Goal: Task Accomplishment & Management: Manage account settings

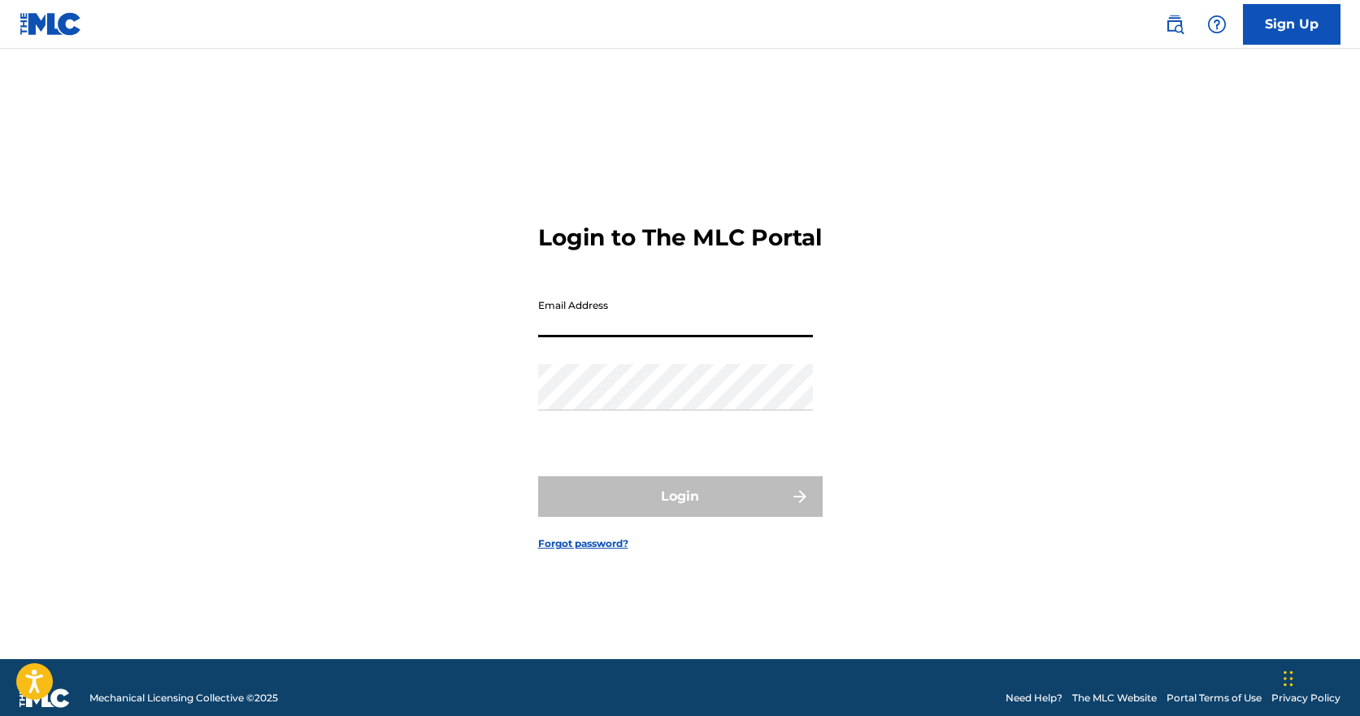
type input "[EMAIL_ADDRESS][DOMAIN_NAME]"
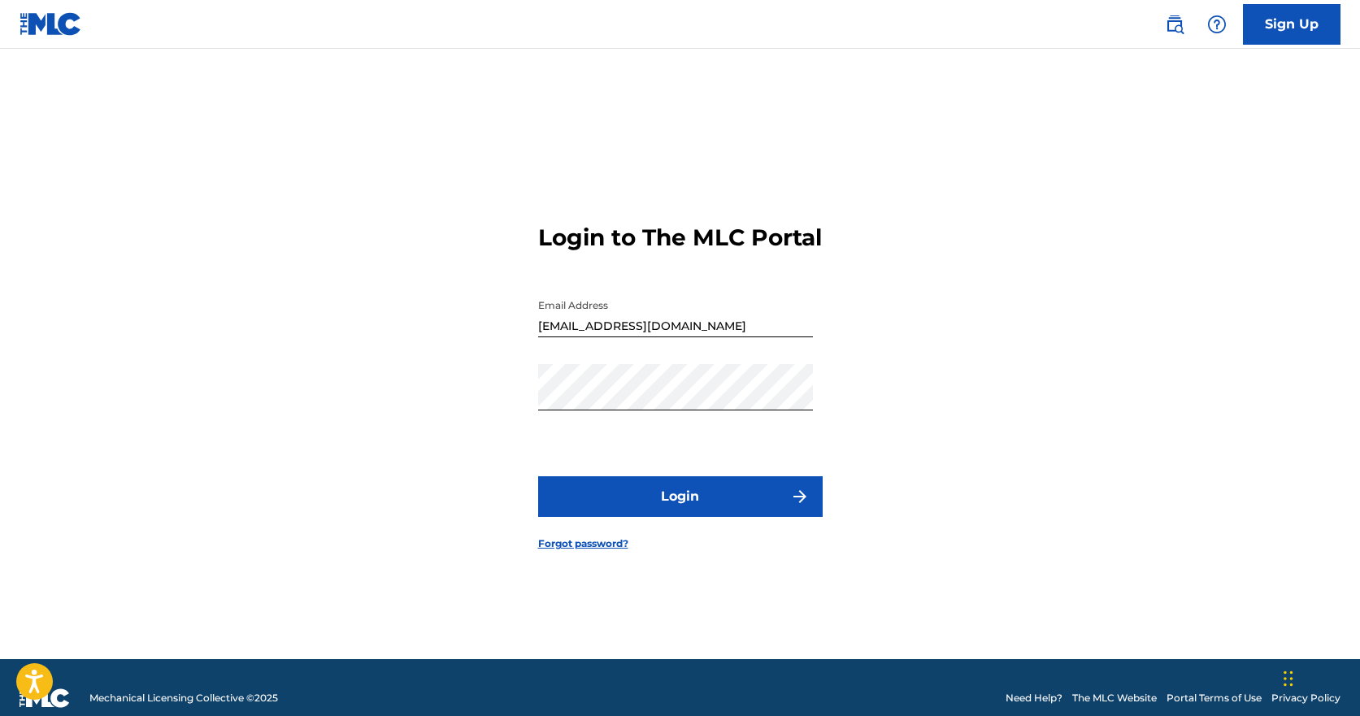
click at [681, 497] on button "Login" at bounding box center [680, 496] width 285 height 41
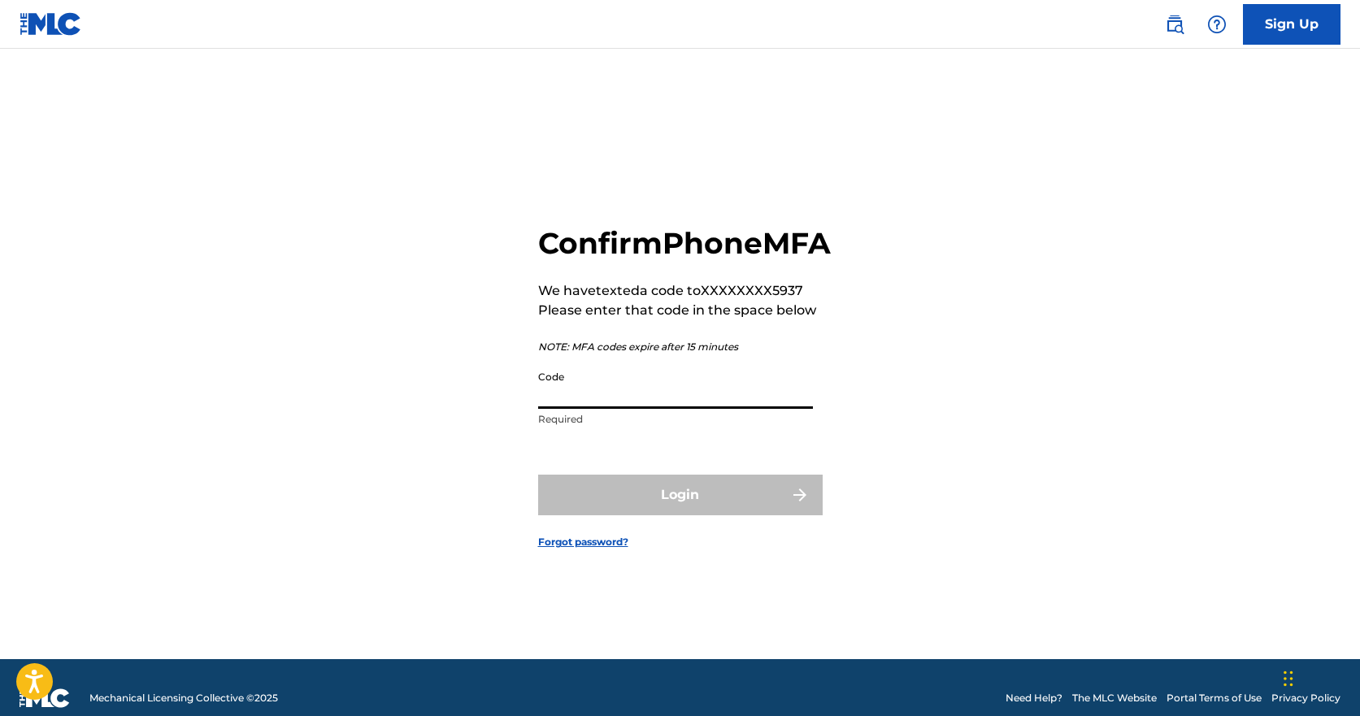
click at [606, 409] on input "Code" at bounding box center [675, 386] width 275 height 46
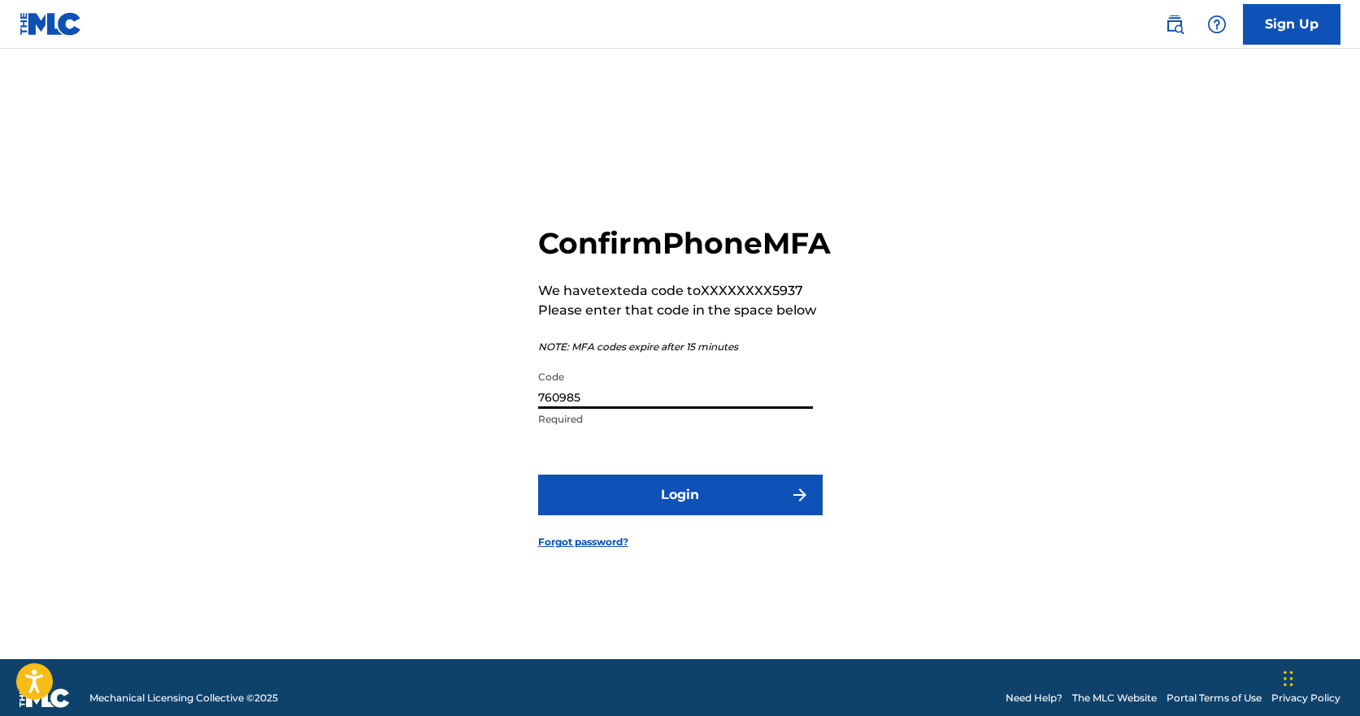
type input "760985"
click at [538, 475] on button "Login" at bounding box center [680, 495] width 285 height 41
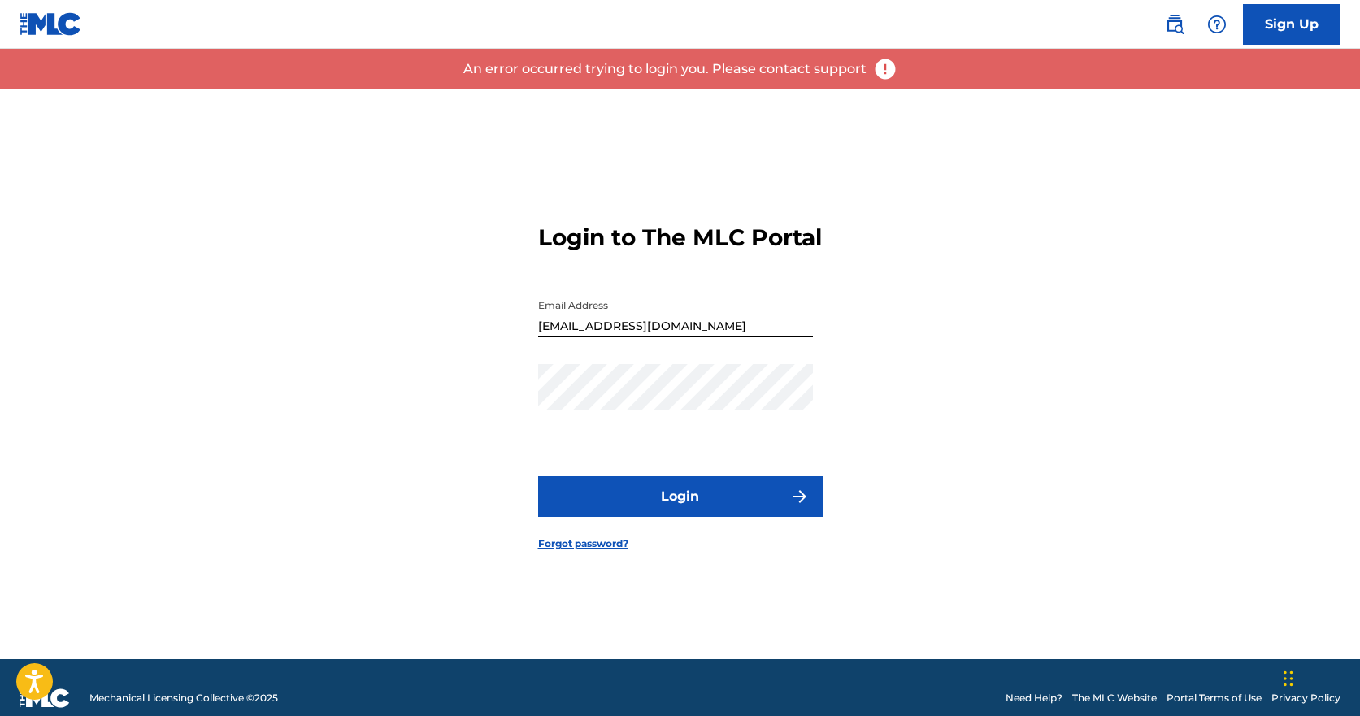
click at [646, 517] on button "Login" at bounding box center [680, 496] width 285 height 41
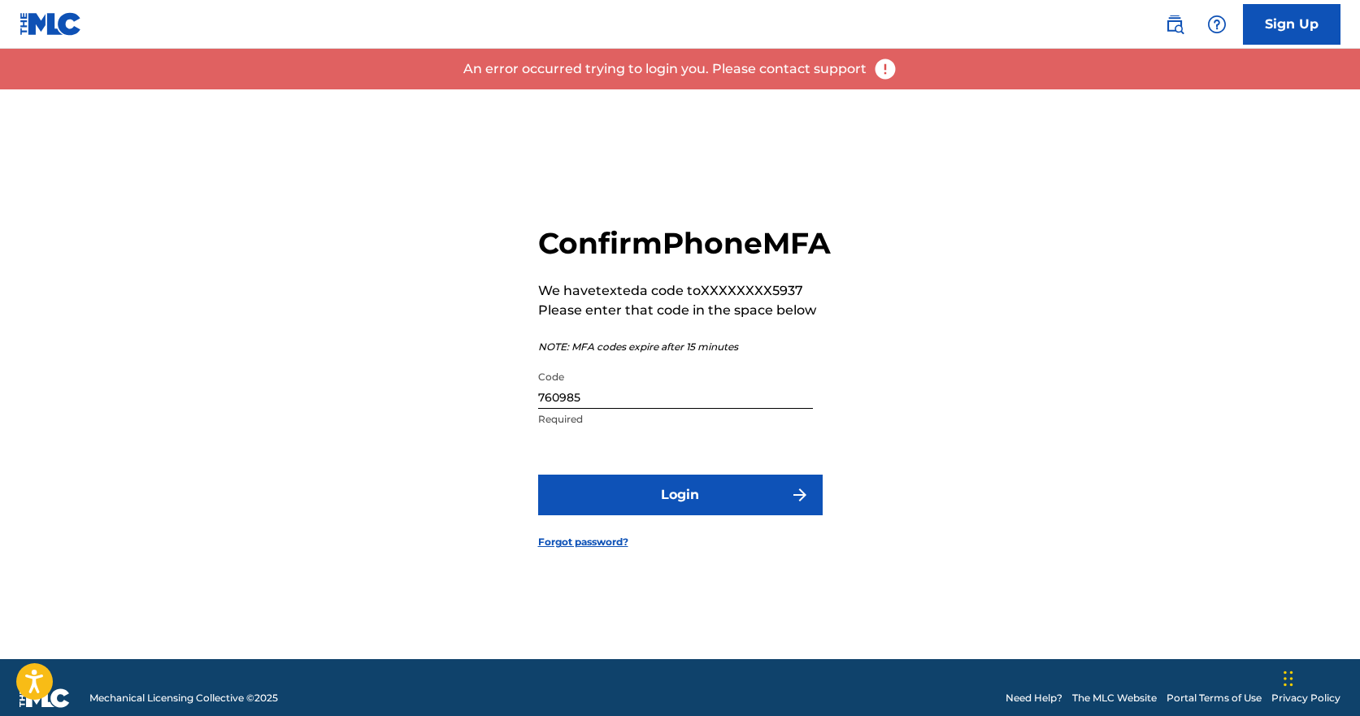
click at [631, 409] on input "760985" at bounding box center [675, 386] width 275 height 46
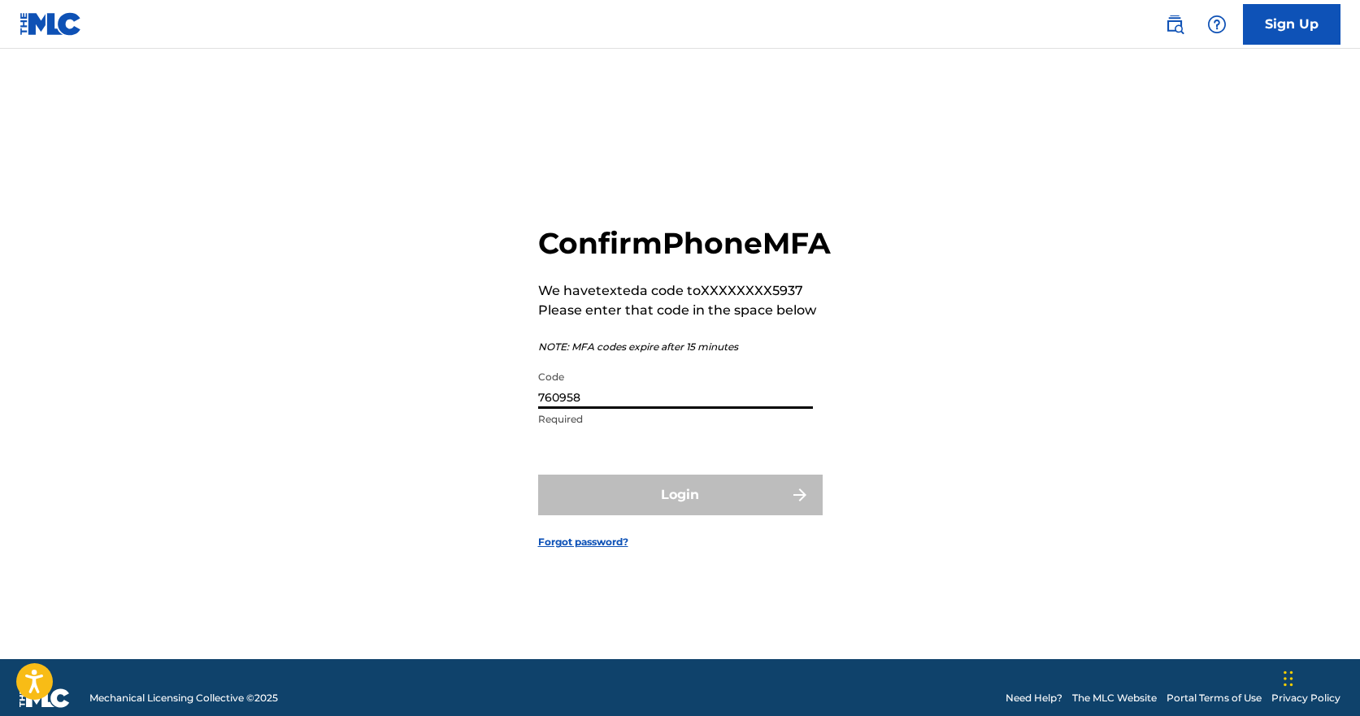
type input "760958"
click at [538, 475] on button "Login" at bounding box center [680, 495] width 285 height 41
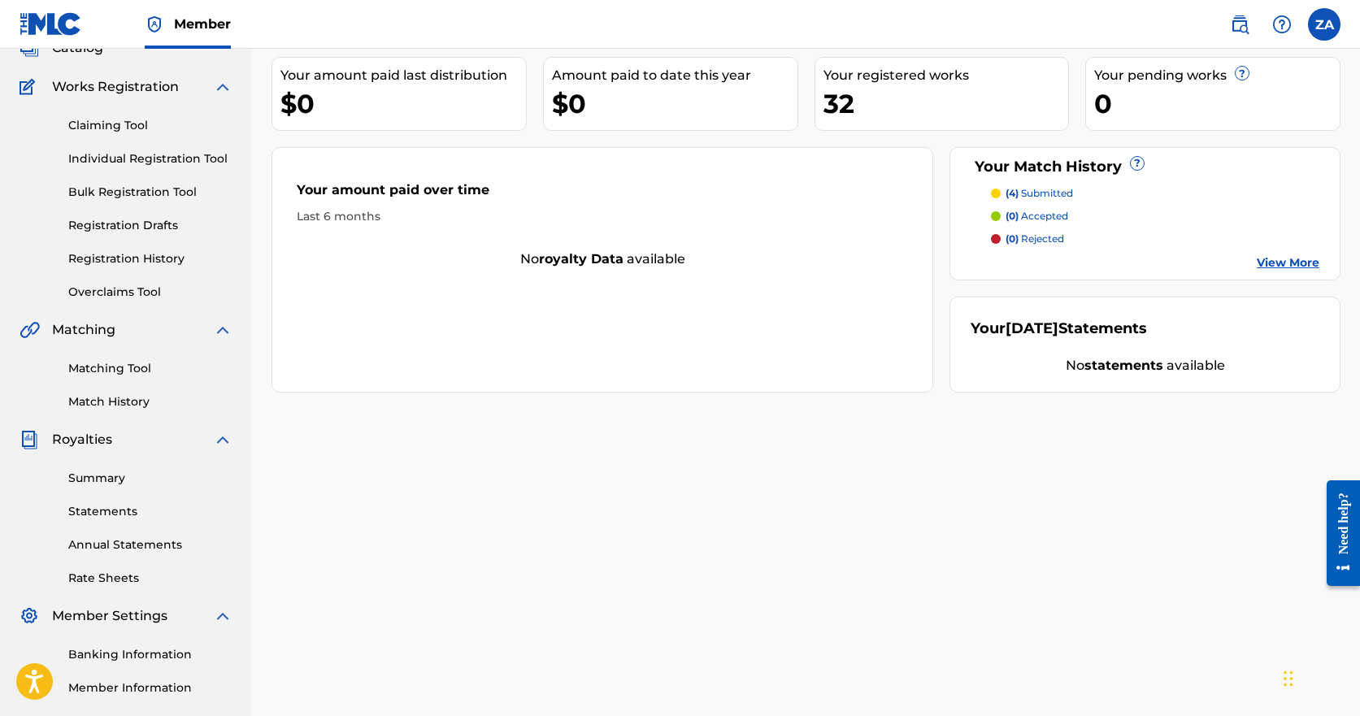
scroll to position [292, 0]
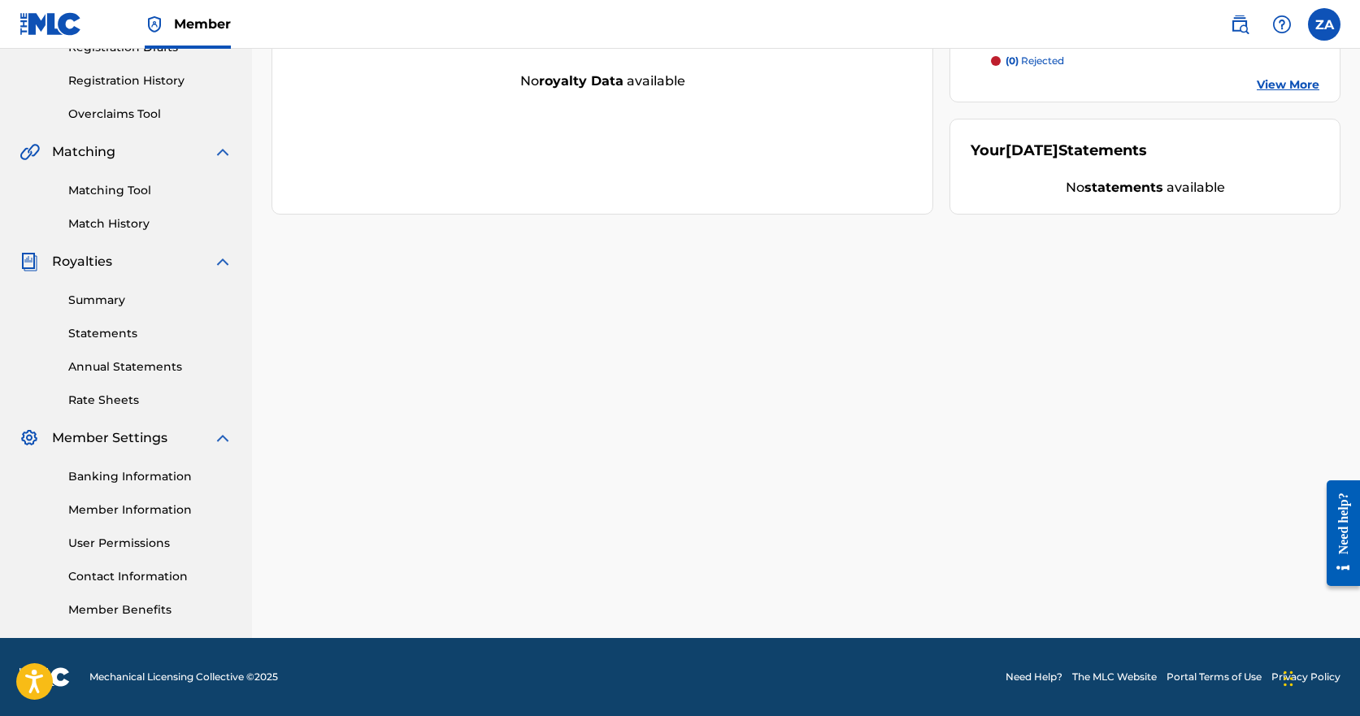
click at [124, 401] on link "Rate Sheets" at bounding box center [150, 400] width 164 height 17
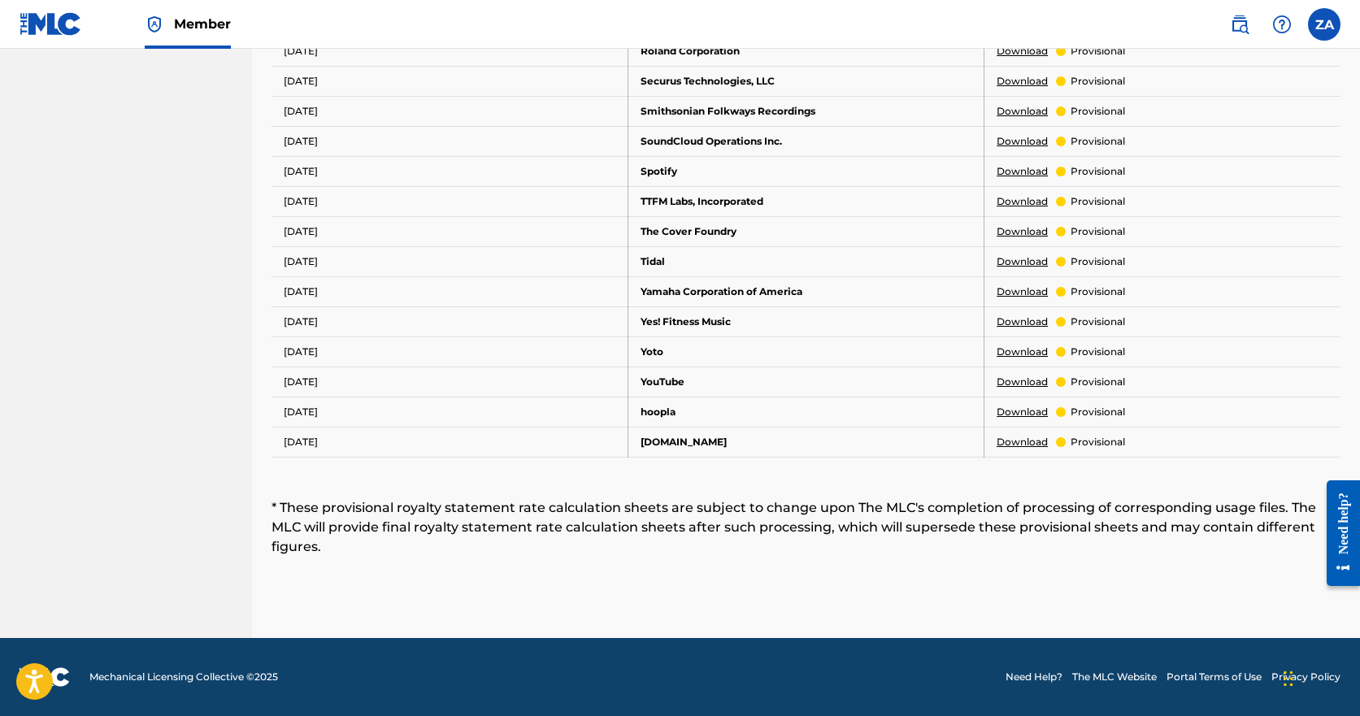
scroll to position [443, 0]
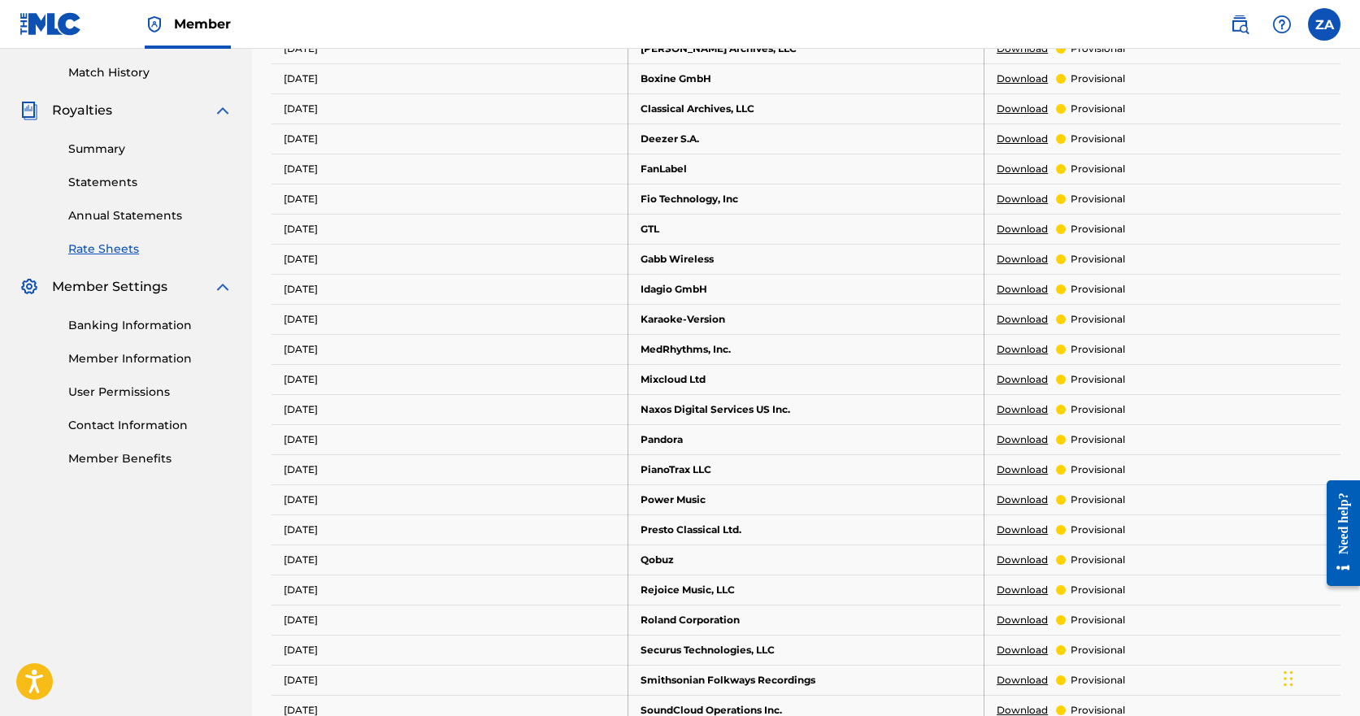
click at [138, 337] on div "Banking Information Member Information User Permissions Contact Information Mem…" at bounding box center [126, 382] width 213 height 171
click at [141, 324] on link "Banking Information" at bounding box center [150, 325] width 164 height 17
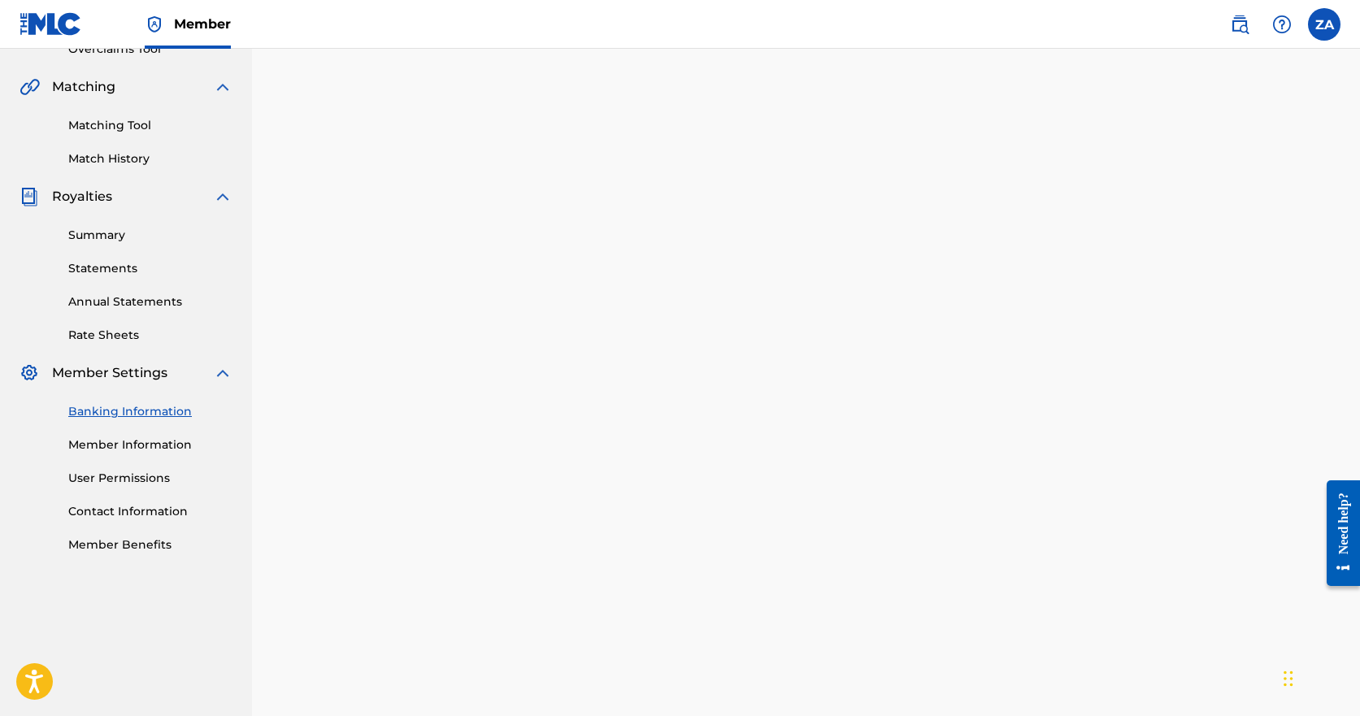
scroll to position [682, 0]
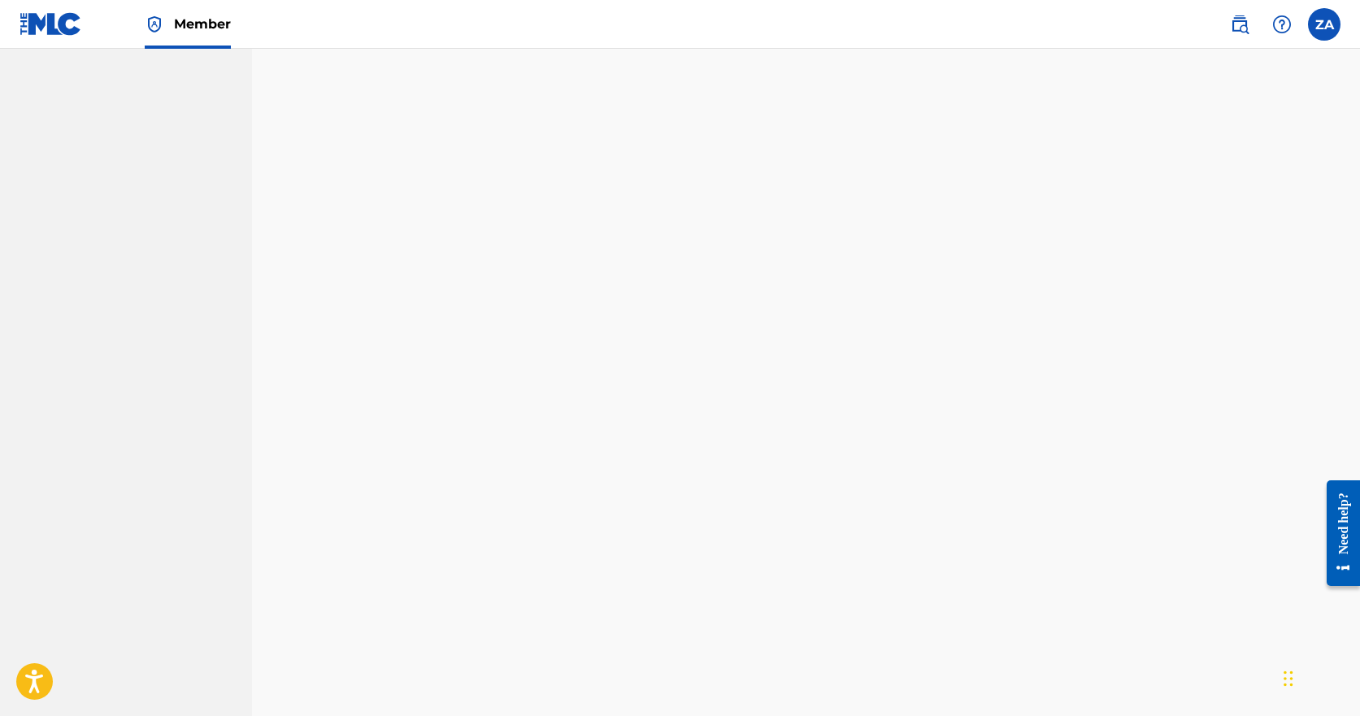
click at [194, 466] on nav "The Thing Summary Catalog Works Registration Claiming Tool Individual Registrat…" at bounding box center [126, 100] width 252 height 1954
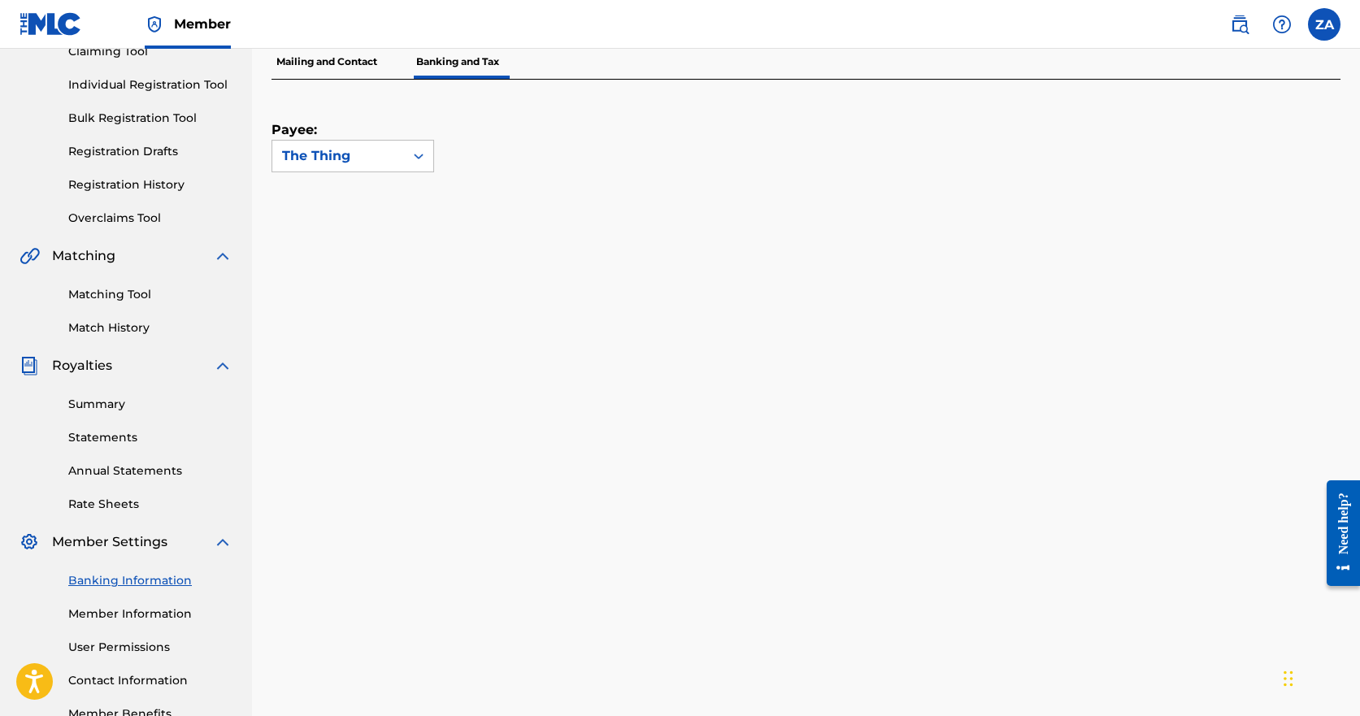
scroll to position [48, 0]
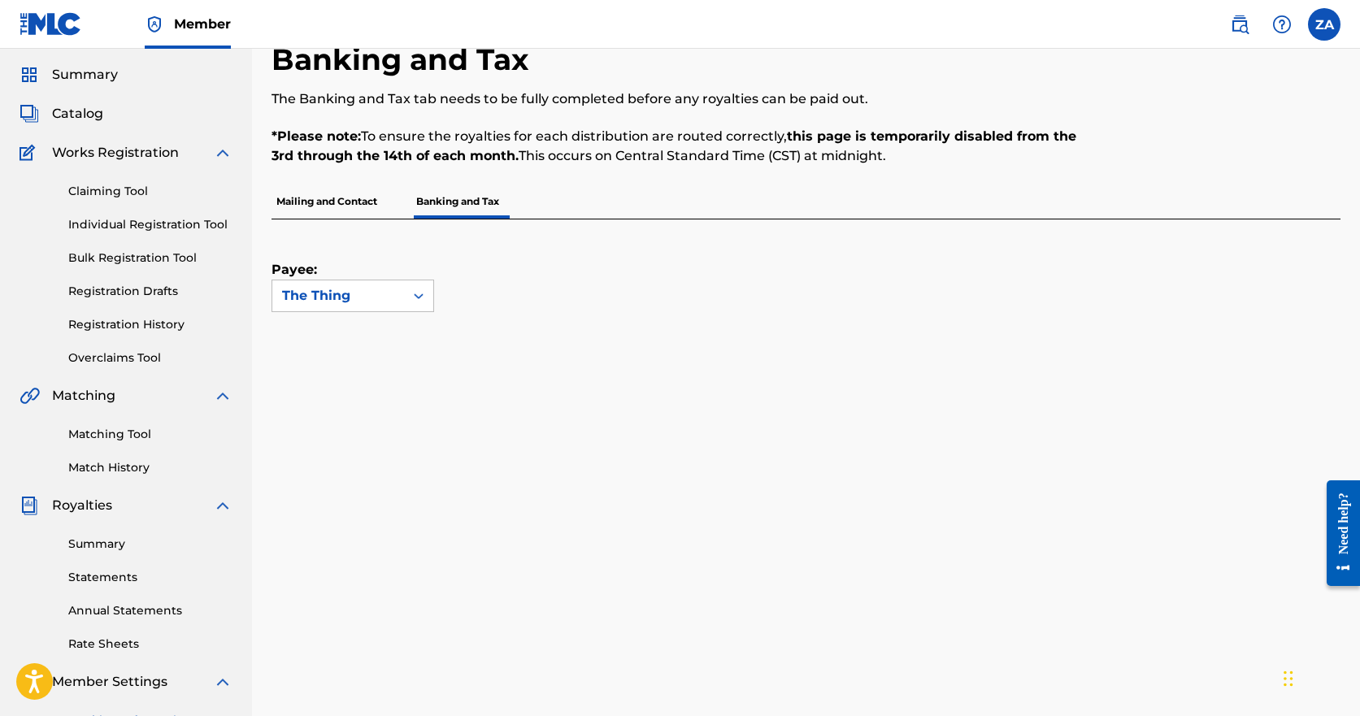
click at [95, 437] on link "Matching Tool" at bounding box center [150, 434] width 164 height 17
